Goal: Task Accomplishment & Management: Use online tool/utility

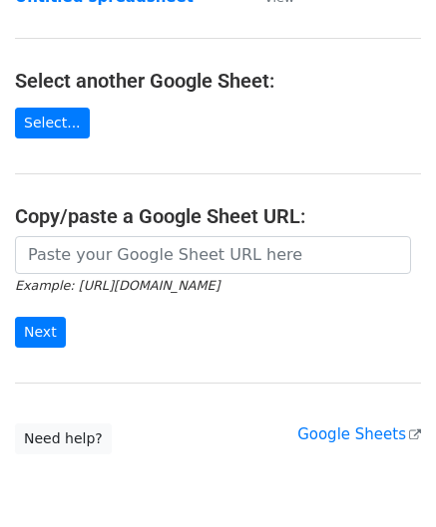
scroll to position [199, 0]
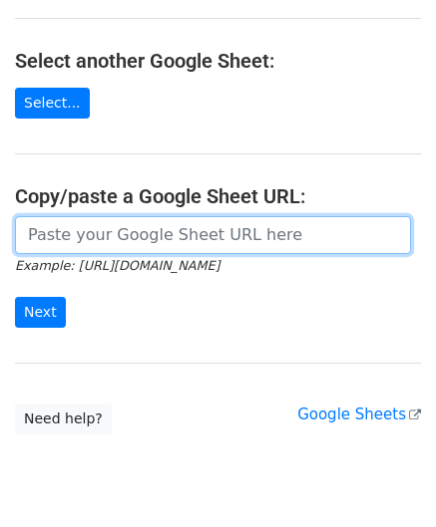
click at [83, 241] on input "url" at bounding box center [213, 235] width 396 height 38
paste input "[URL][DOMAIN_NAME]"
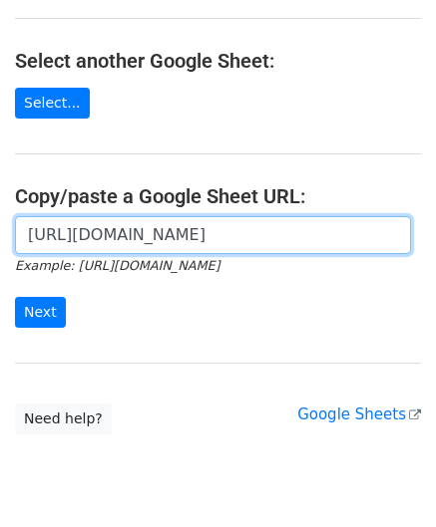
scroll to position [0, 460]
type input "[URL][DOMAIN_NAME]"
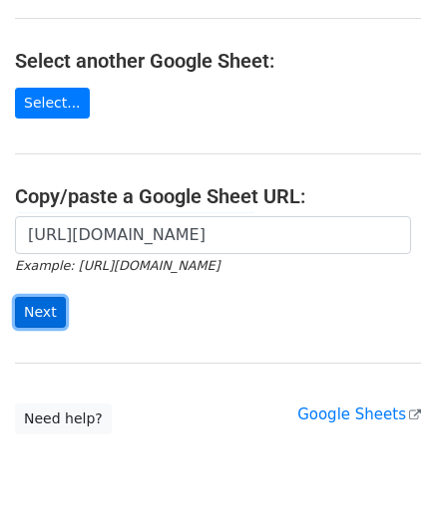
click at [45, 305] on input "Next" at bounding box center [40, 312] width 51 height 31
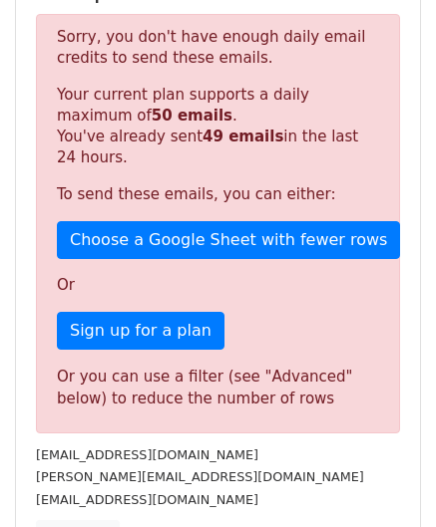
scroll to position [574, 0]
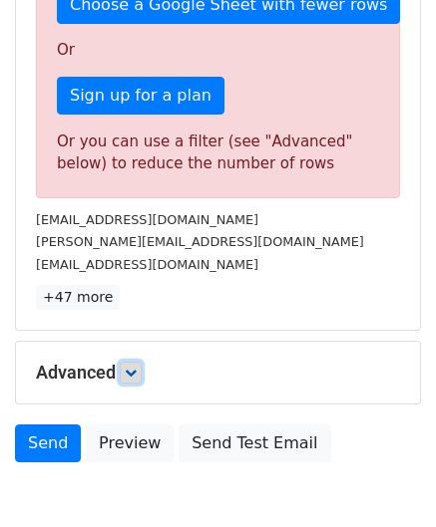
click at [133, 367] on icon at bounding box center [131, 373] width 12 height 12
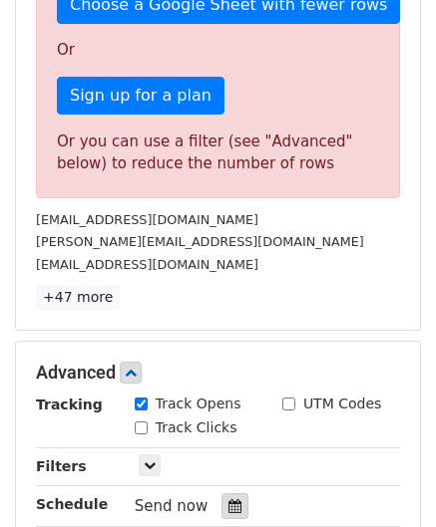
click at [229, 499] on icon at bounding box center [234, 506] width 13 height 14
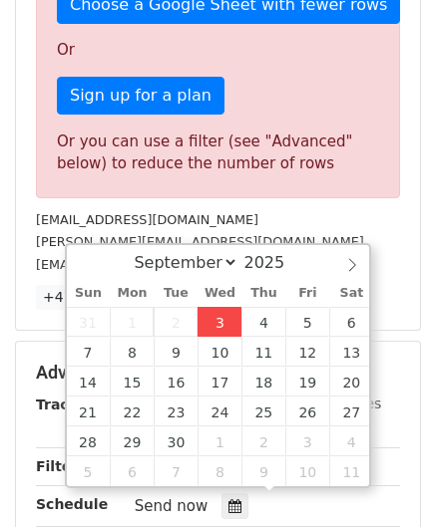
type input "2025-09-03 12:00"
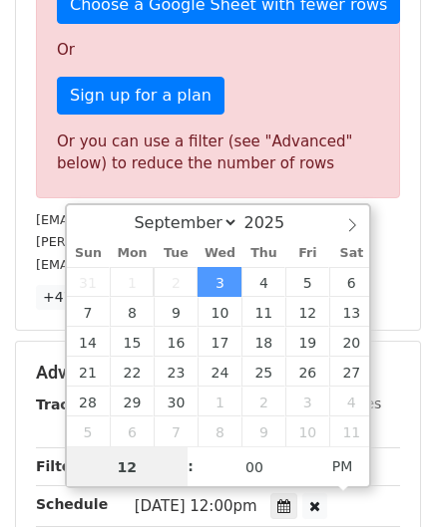
paste input "6"
type input "6"
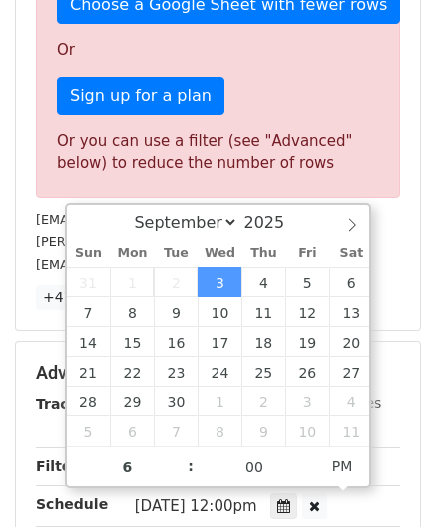
type input "2025-09-03 18:00"
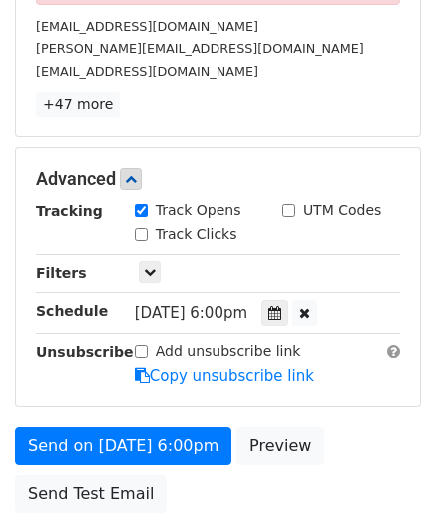
scroll to position [904, 0]
